Goal: Check status

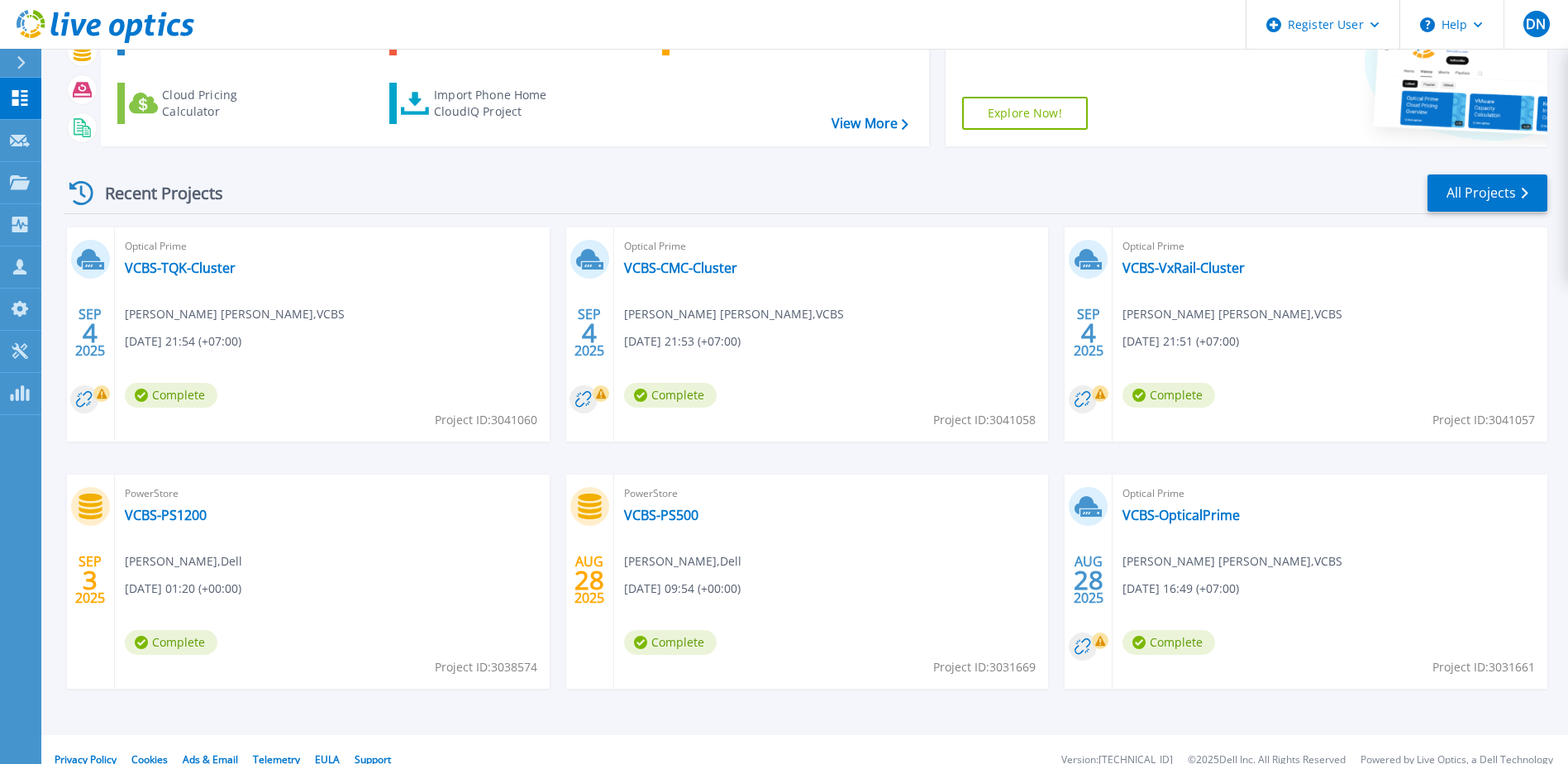
scroll to position [152, 0]
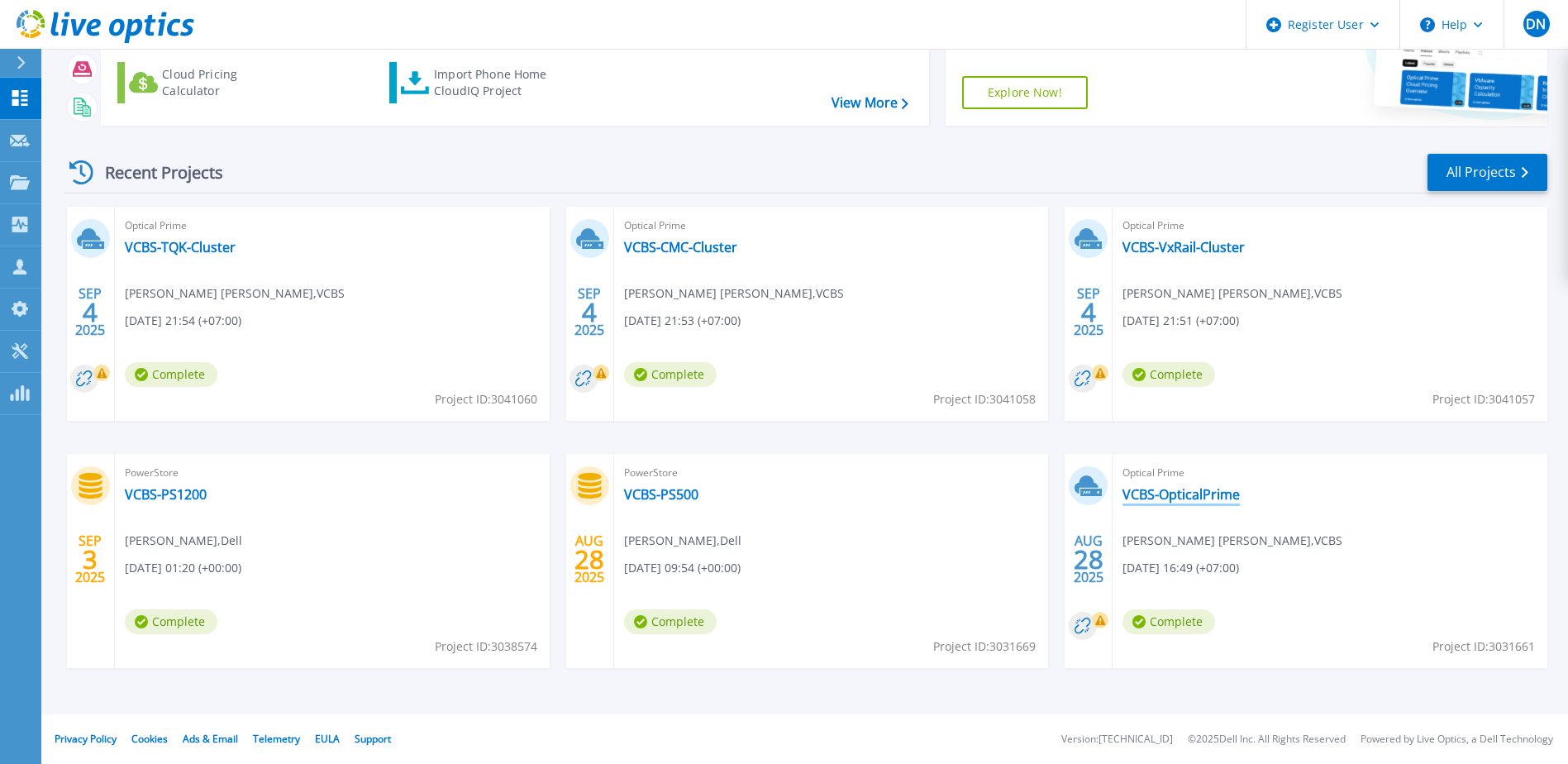
click at [1206, 494] on link "VCBS-OpticalPrime" at bounding box center [1181, 494] width 117 height 17
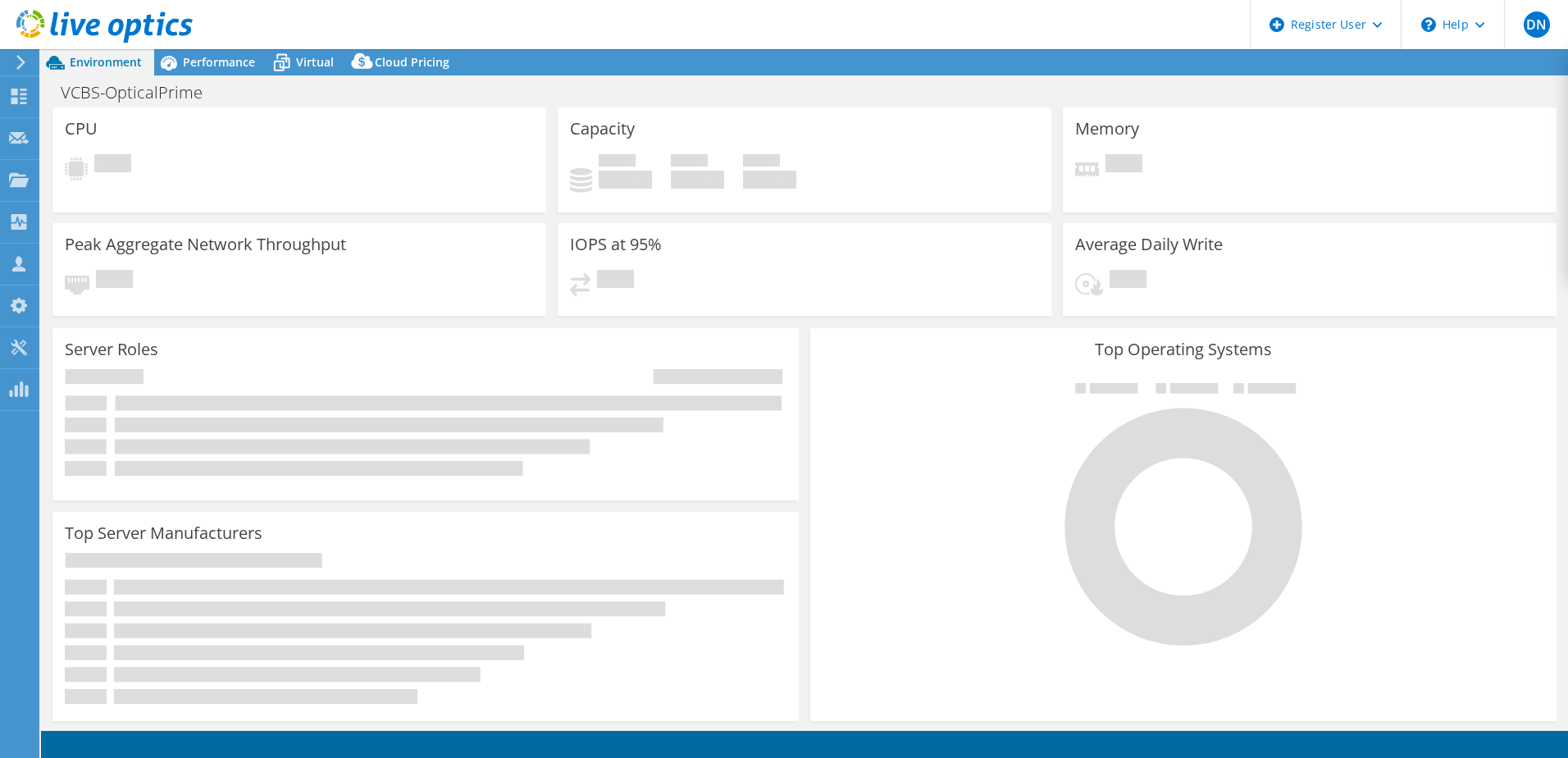
select select "[GEOGRAPHIC_DATA]"
select select "USD"
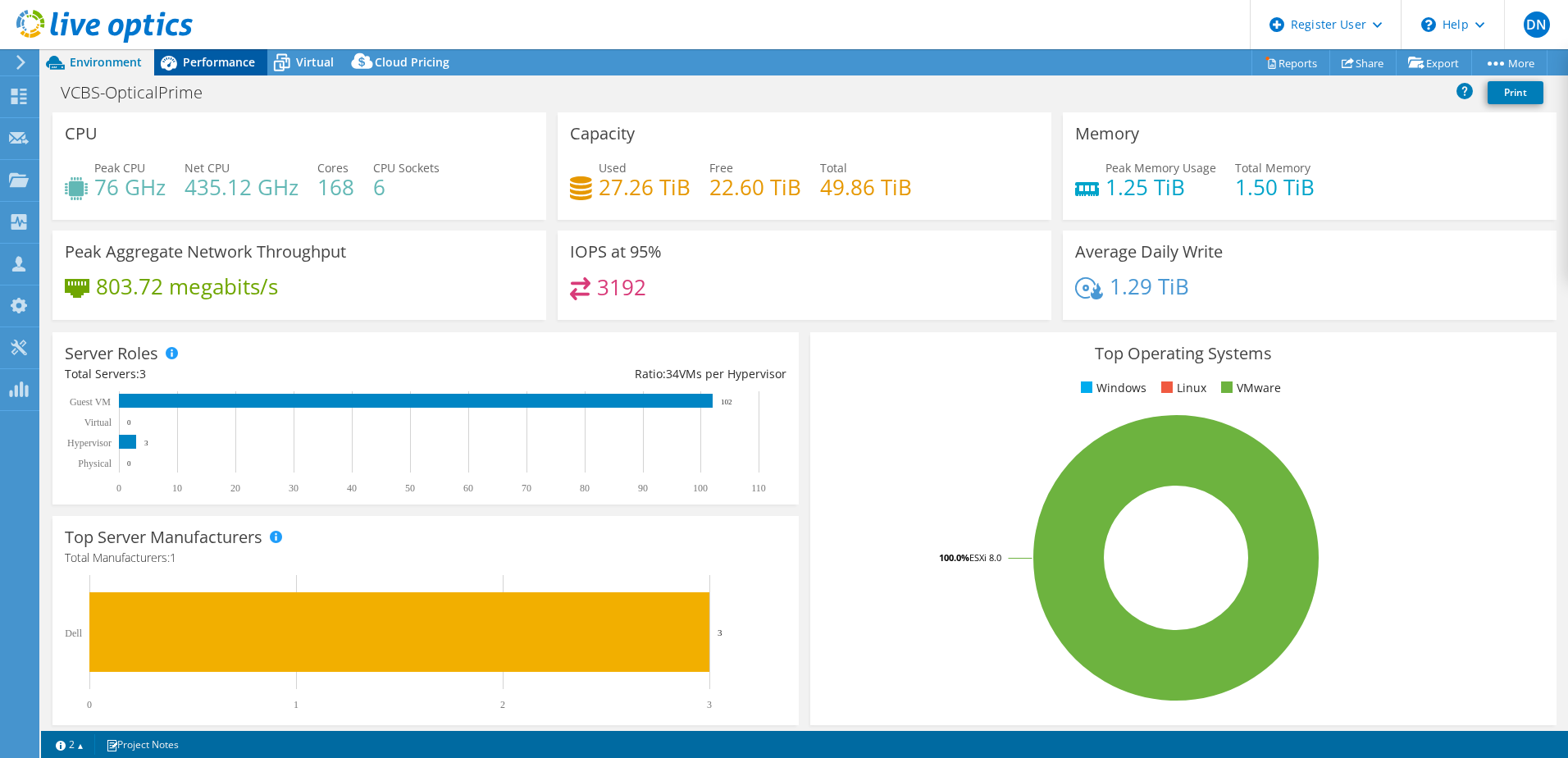
click at [227, 67] on span "Performance" at bounding box center [219, 62] width 72 height 16
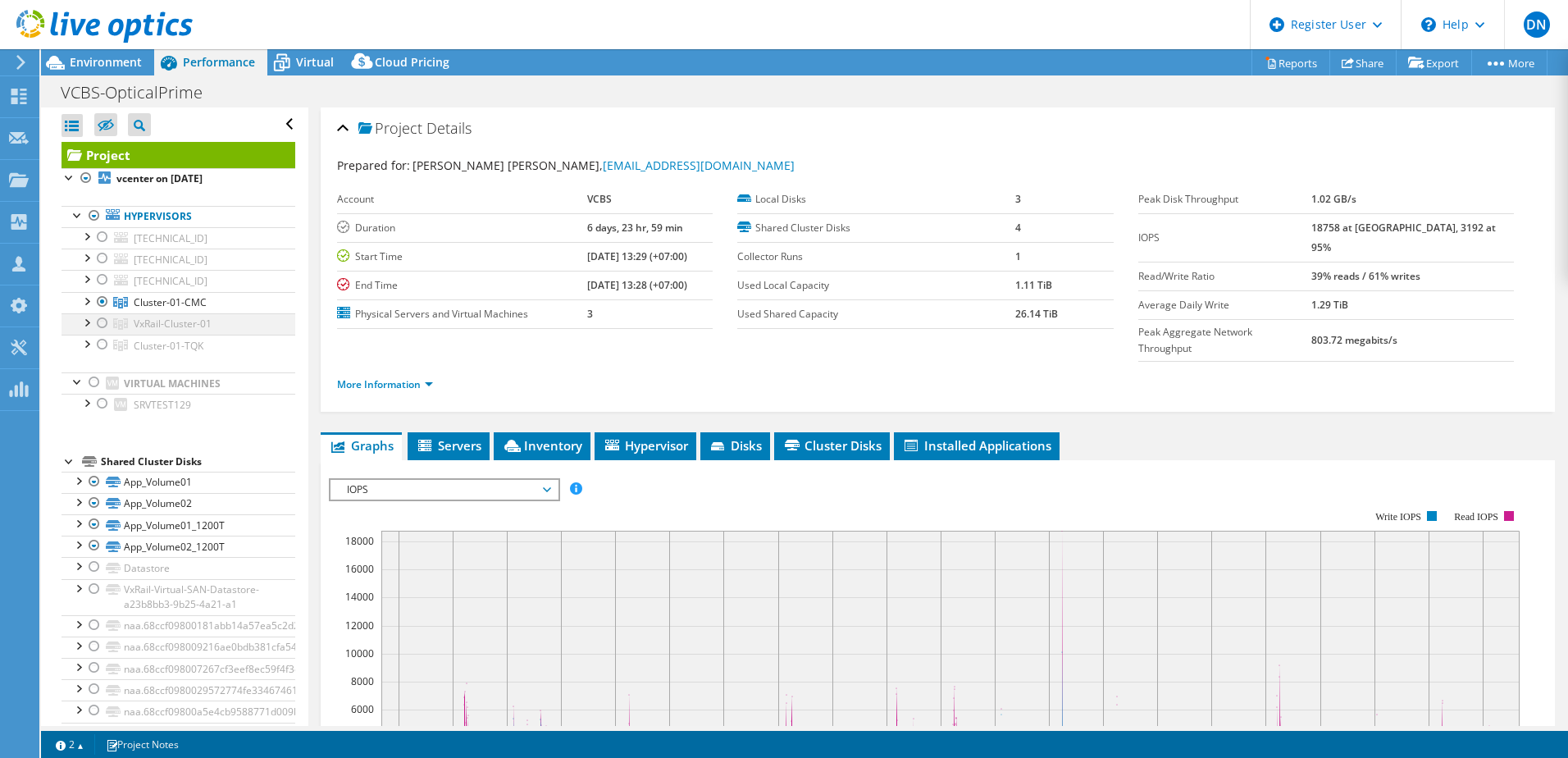
click at [100, 327] on div at bounding box center [103, 323] width 16 height 20
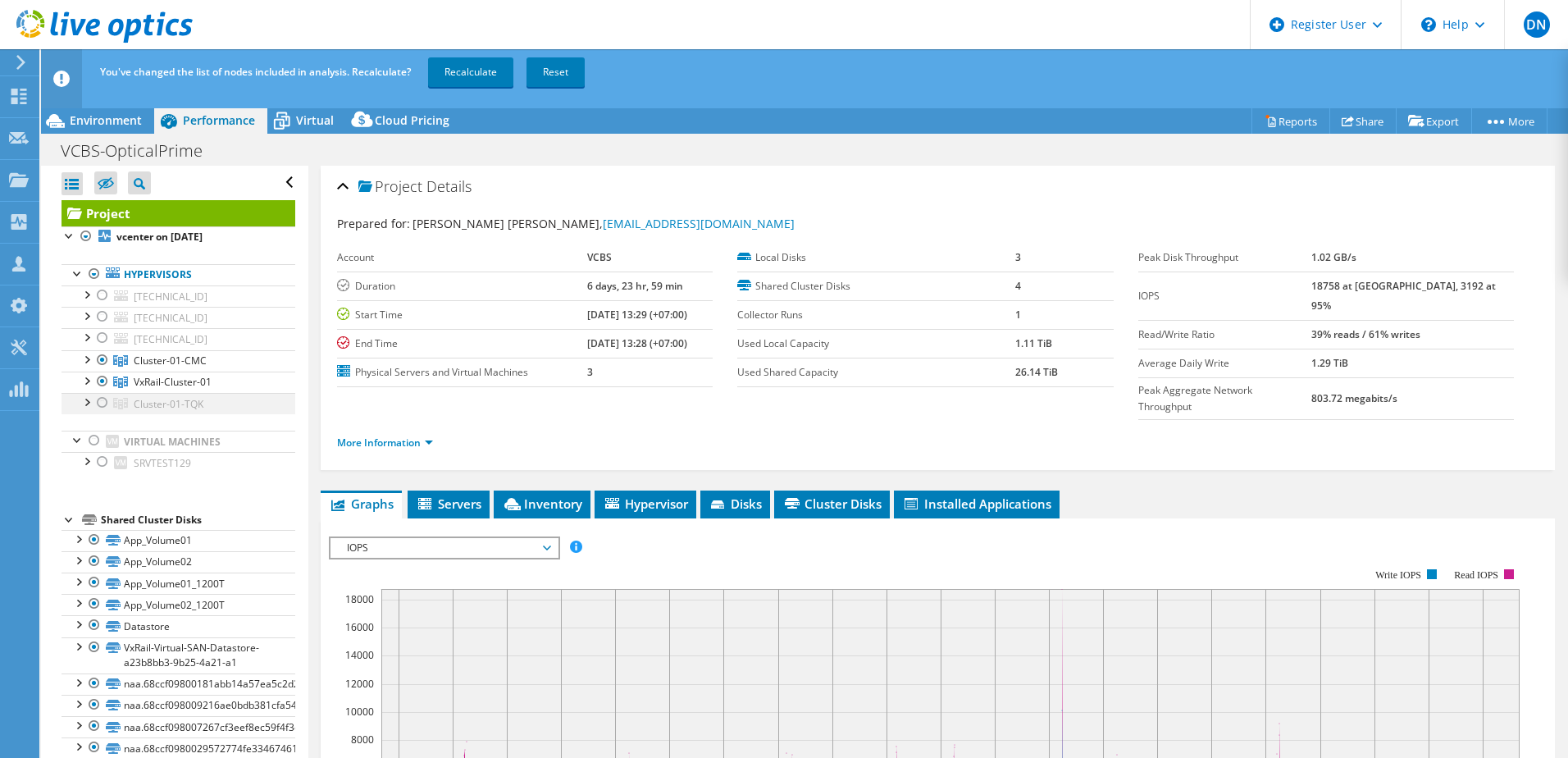
click at [103, 399] on div at bounding box center [103, 402] width 16 height 20
click at [464, 73] on link "Recalculate" at bounding box center [471, 72] width 86 height 30
